Goal: Task Accomplishment & Management: Complete application form

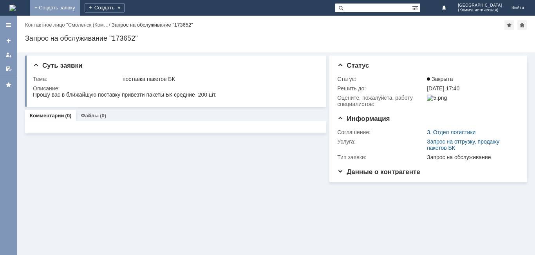
click at [80, 6] on link "+ Создать заявку" at bounding box center [55, 8] width 50 height 16
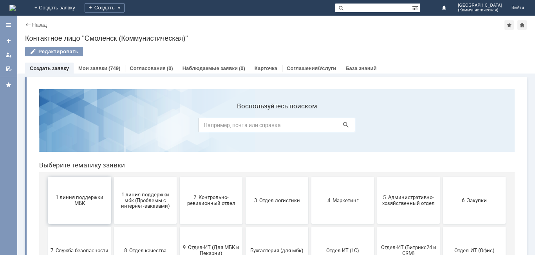
click at [89, 204] on span "1 линия поддержки МБК" at bounding box center [80, 201] width 58 height 12
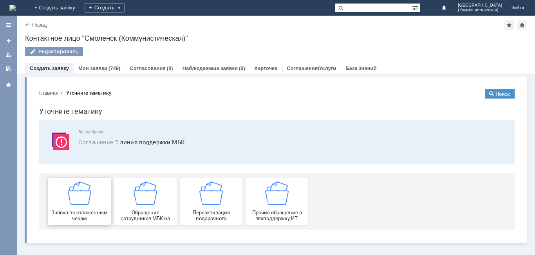
click at [64, 200] on div "Заявка по отложенным чекам" at bounding box center [80, 202] width 58 height 40
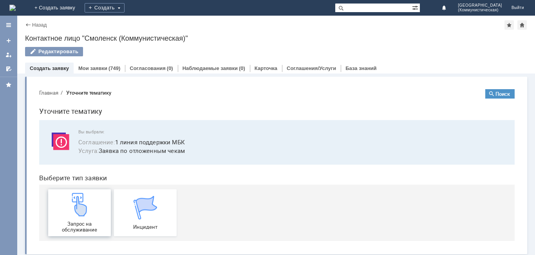
click at [76, 225] on span "Запрос на обслуживание" at bounding box center [80, 227] width 58 height 12
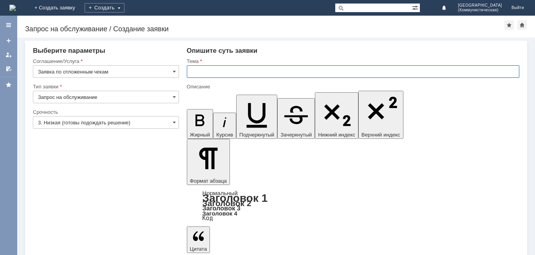
click at [195, 69] on input "text" at bounding box center [353, 71] width 332 height 13
click at [190, 72] on input "text" at bounding box center [353, 71] width 332 height 13
type input "удалить чек"
